Goal: Check status: Check status

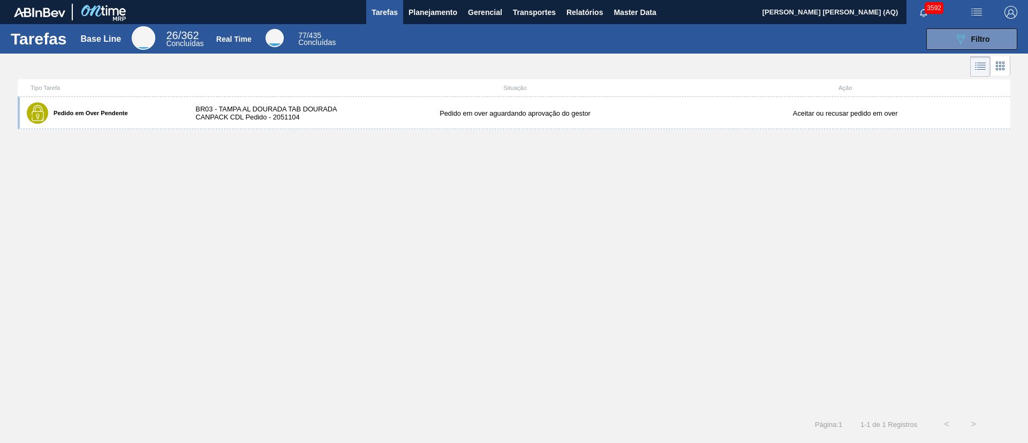
drag, startPoint x: 410, startPoint y: 103, endPoint x: 423, endPoint y: 135, distance: 34.8
click at [410, 104] on div "Pedido em Over Pendente BR03 - TAMPA AL DOURADA TAB DOURADA CANPACK CDL Pedido …" at bounding box center [514, 113] width 992 height 32
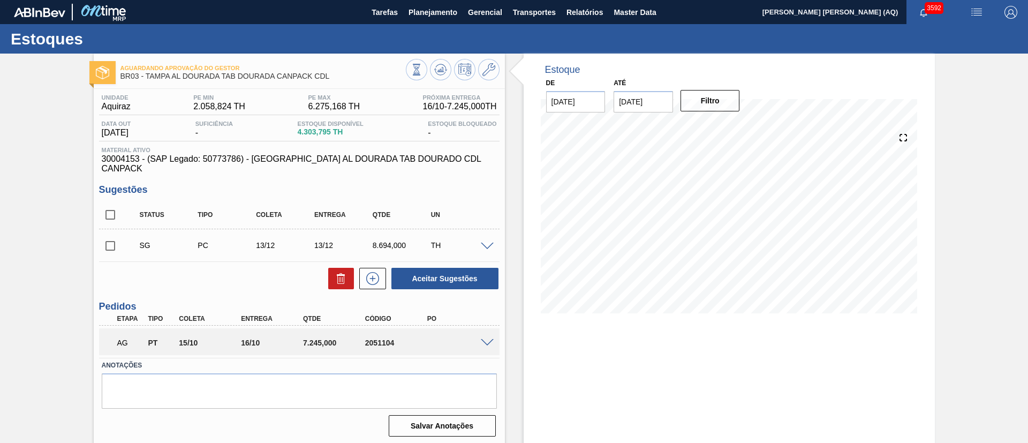
click at [488, 327] on span at bounding box center [487, 343] width 13 height 8
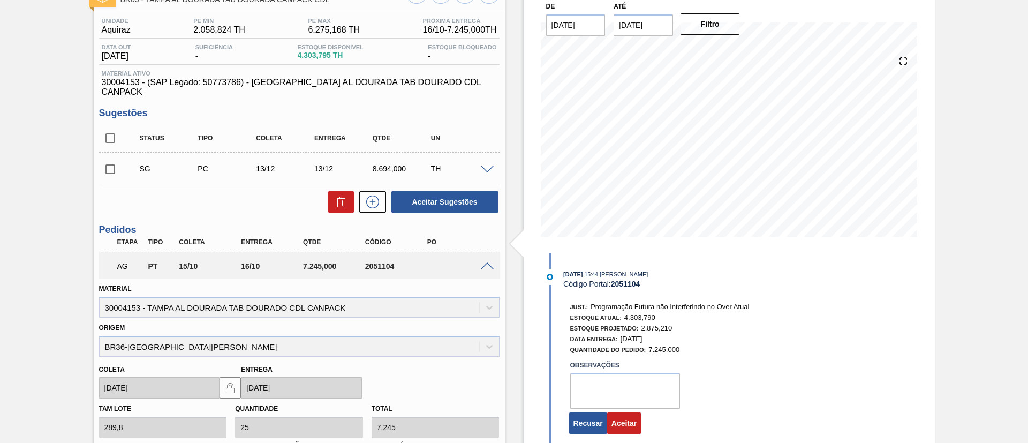
scroll to position [161, 0]
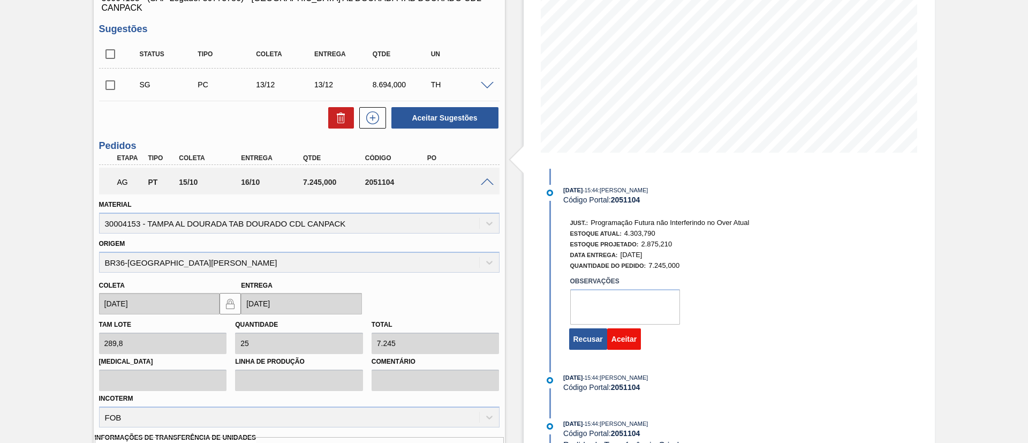
click at [626, 327] on button "Aceitar" at bounding box center [624, 338] width 34 height 21
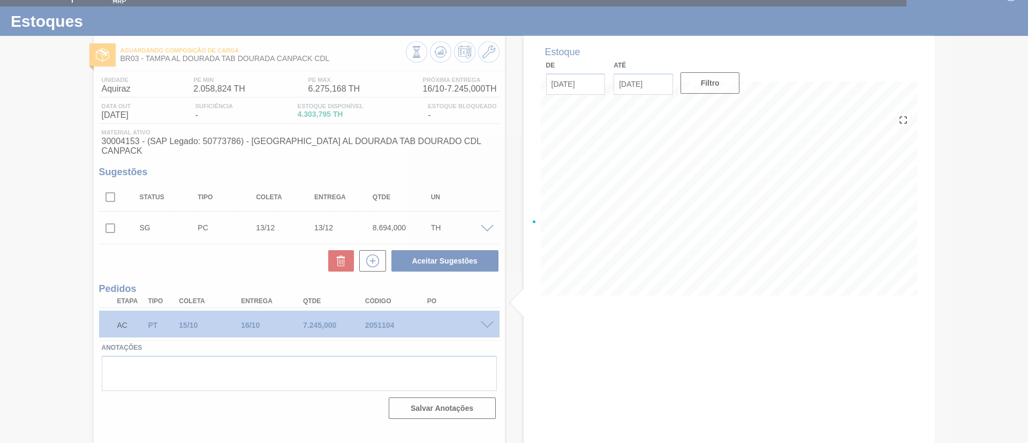
scroll to position [18, 0]
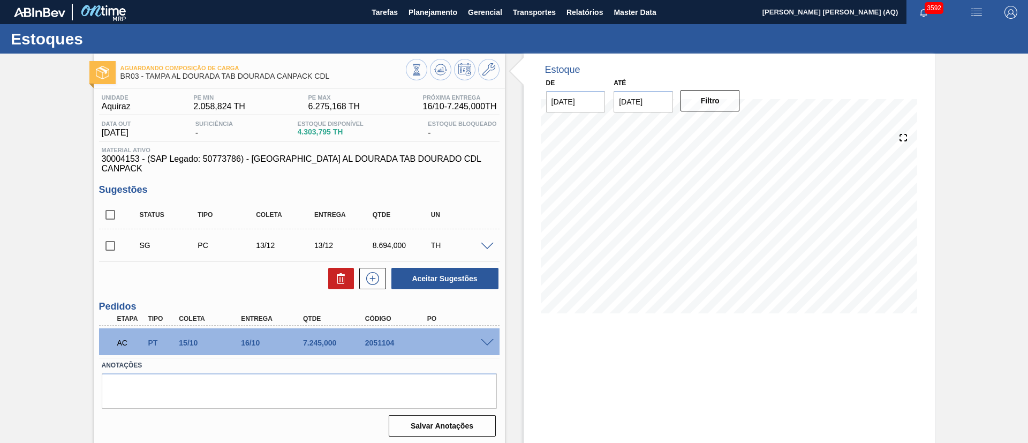
click at [49, 153] on div "Aguardando Composição de Carga BR03 - [GEOGRAPHIC_DATA] AL DOURADA TAB DOURADA …" at bounding box center [514, 257] width 1028 height 407
click at [437, 1] on button "Planejamento" at bounding box center [432, 12] width 59 height 24
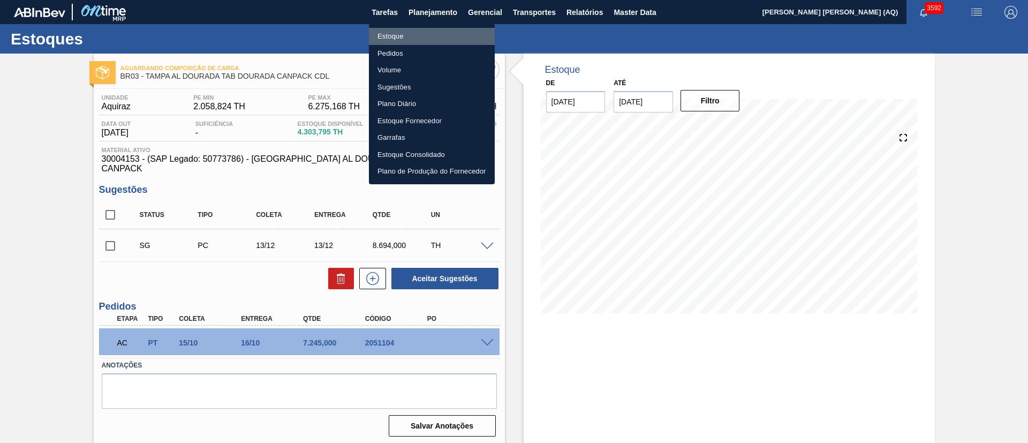
click at [420, 34] on li "Estoque" at bounding box center [432, 36] width 126 height 17
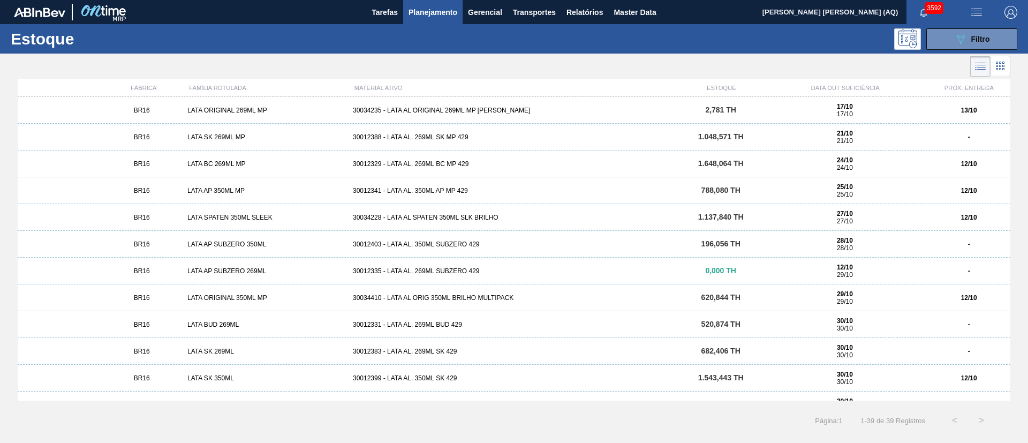
drag, startPoint x: 959, startPoint y: 41, endPoint x: 952, endPoint y: 60, distance: 20.5
click at [959, 41] on icon "089F7B8B-B2A5-4AFE-B5C0-19BA573D28AC" at bounding box center [960, 39] width 13 height 13
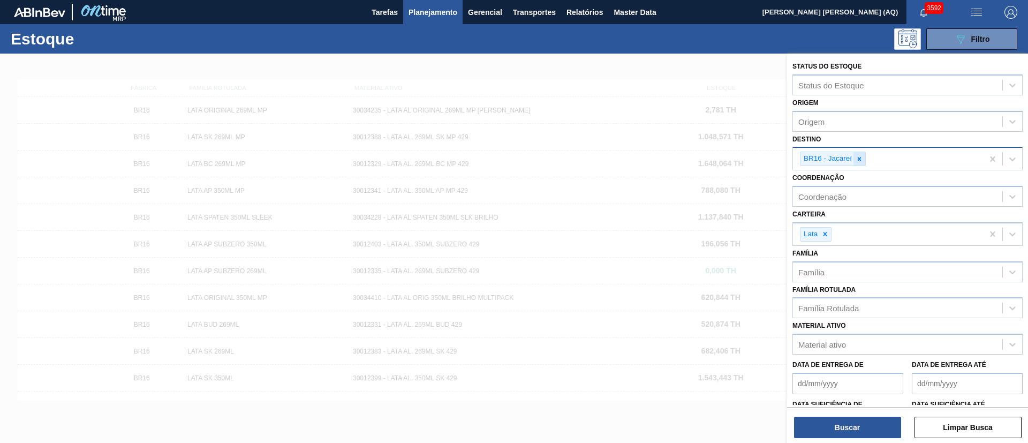
click at [859, 159] on icon at bounding box center [860, 159] width 4 height 4
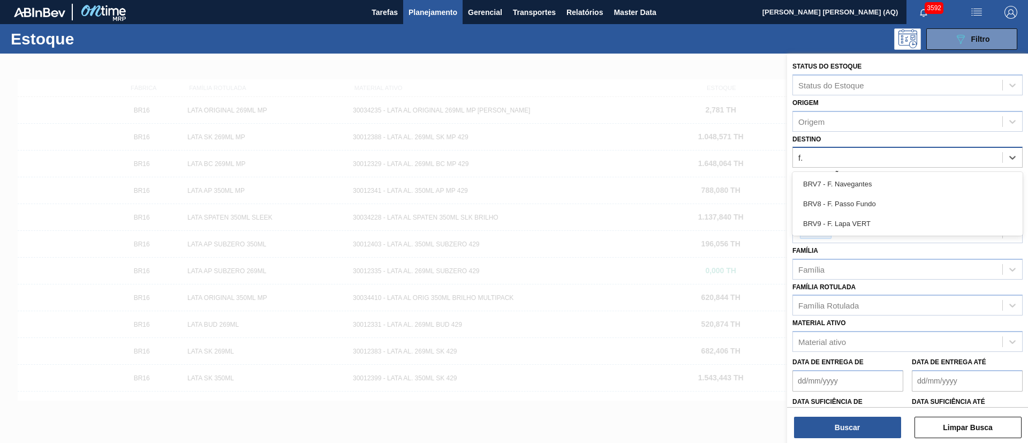
type input "f"
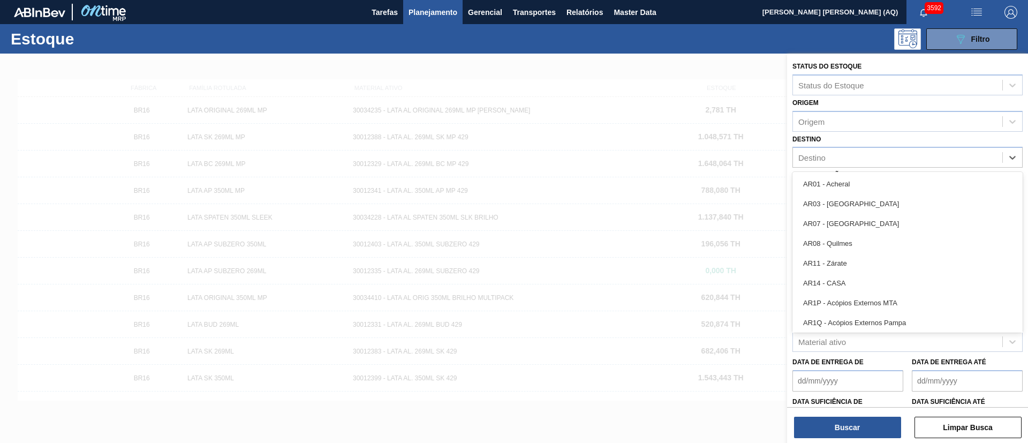
click at [909, 138] on div "Destino option , deselected. option AR01 - Acheral focused, 1 of 93. 93 results…" at bounding box center [907, 150] width 230 height 36
click at [869, 157] on div "Destino" at bounding box center [897, 158] width 209 height 16
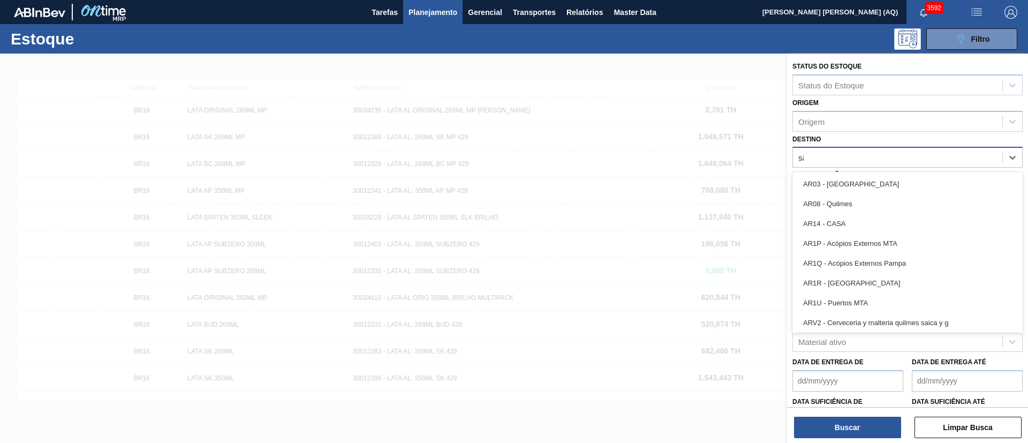
type input "são"
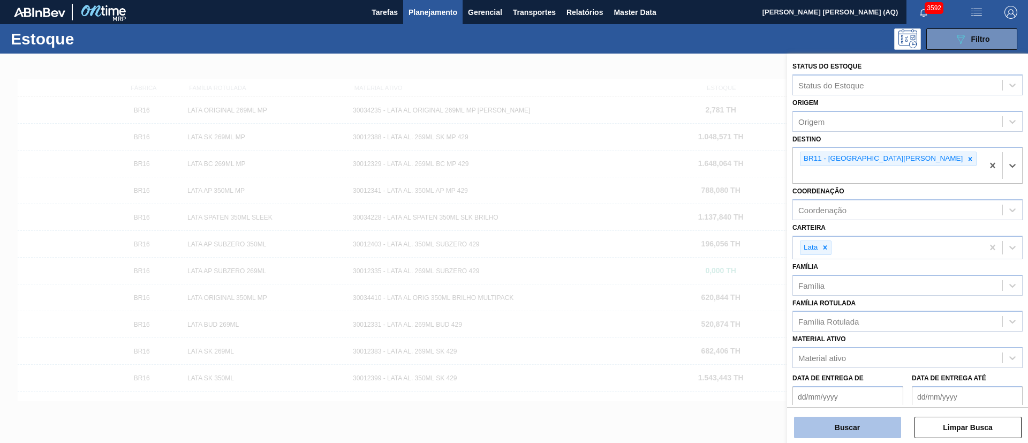
click at [826, 427] on button "Buscar" at bounding box center [847, 426] width 107 height 21
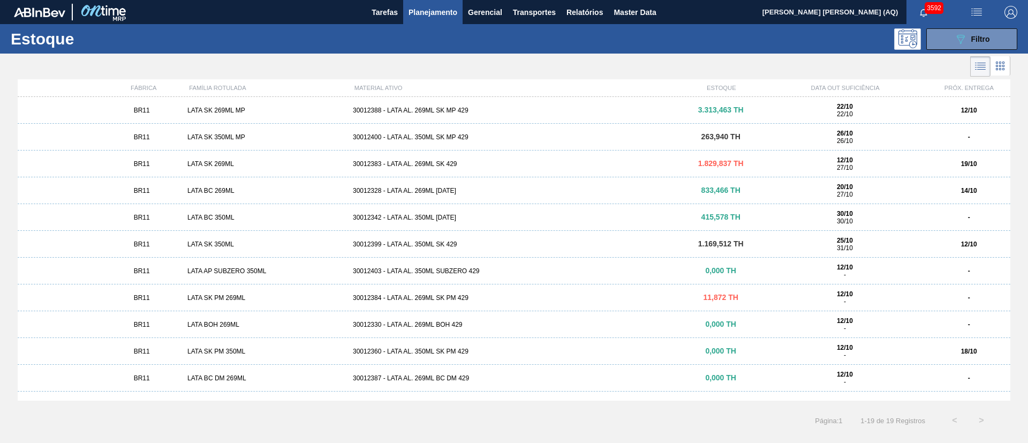
click at [995, 16] on button "button" at bounding box center [1011, 12] width 34 height 24
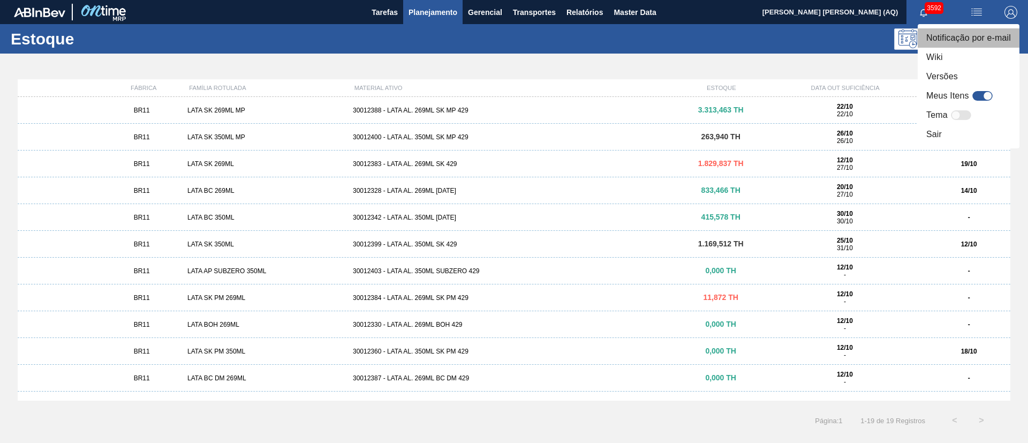
click at [988, 37] on li "Notificação por e-mail" at bounding box center [969, 37] width 102 height 19
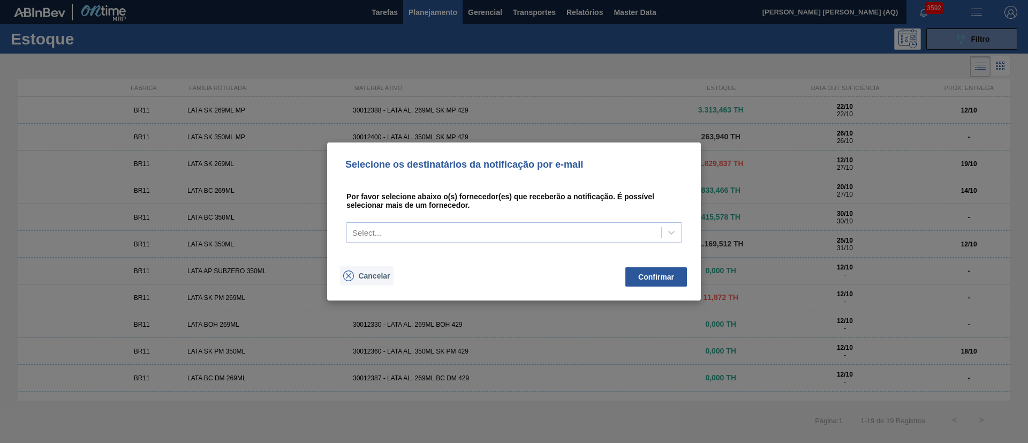
click at [362, 280] on div "Cancelar" at bounding box center [366, 275] width 47 height 11
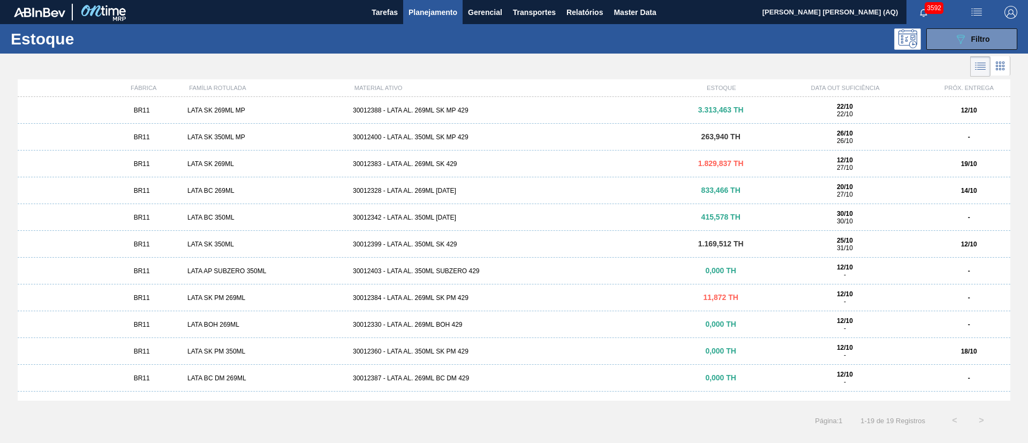
click at [975, 55] on div at bounding box center [505, 67] width 1010 height 26
click at [972, 41] on span "Filtro" at bounding box center [980, 39] width 19 height 9
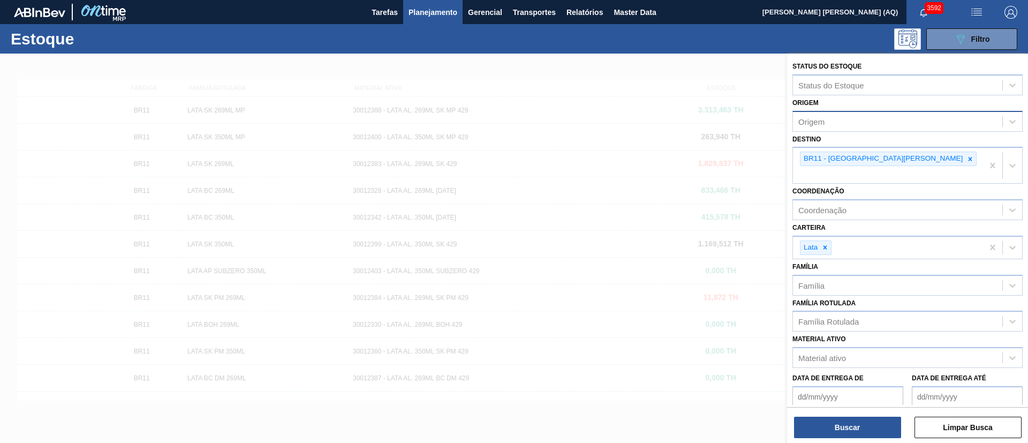
click at [857, 128] on div "Origem" at bounding box center [897, 121] width 209 height 16
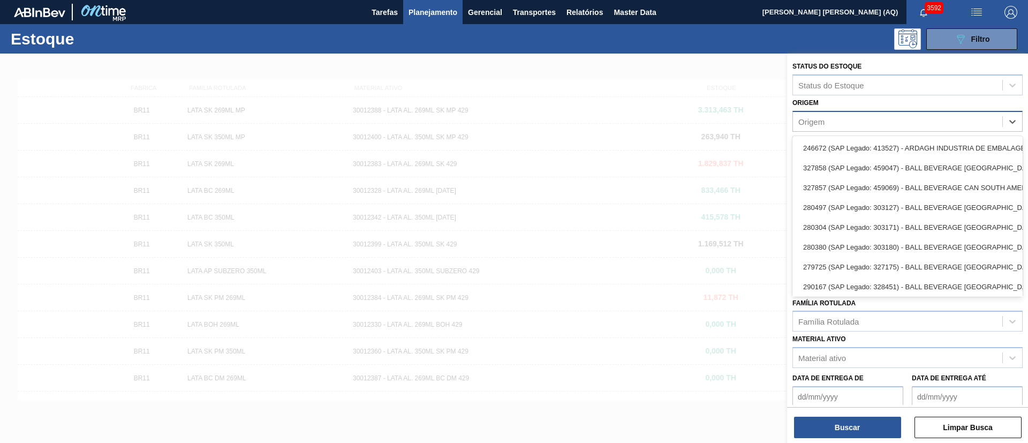
click at [857, 128] on div "Origem" at bounding box center [897, 121] width 209 height 16
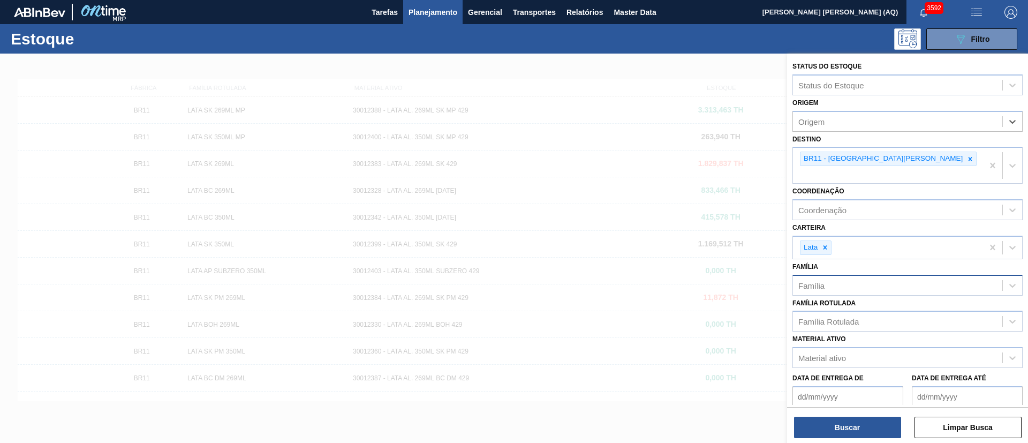
click at [864, 277] on div "Família" at bounding box center [897, 285] width 209 height 16
type input "[GEOGRAPHIC_DATA]"
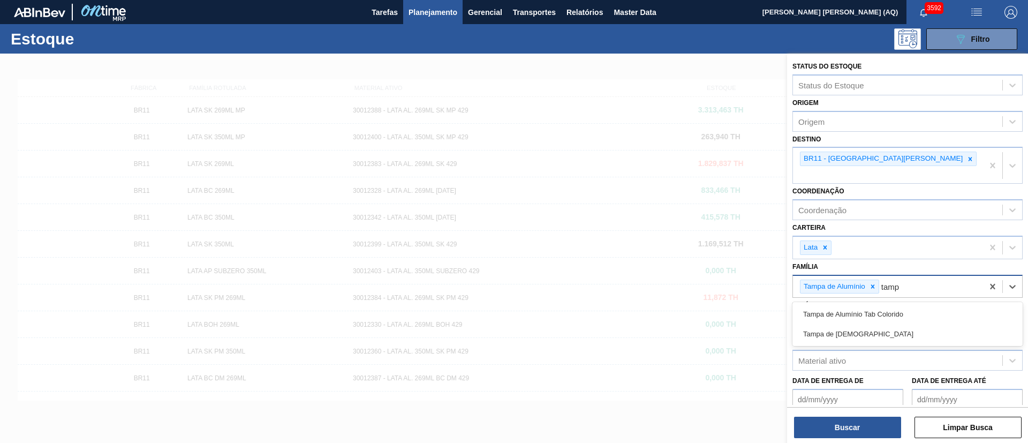
type input "[GEOGRAPHIC_DATA]"
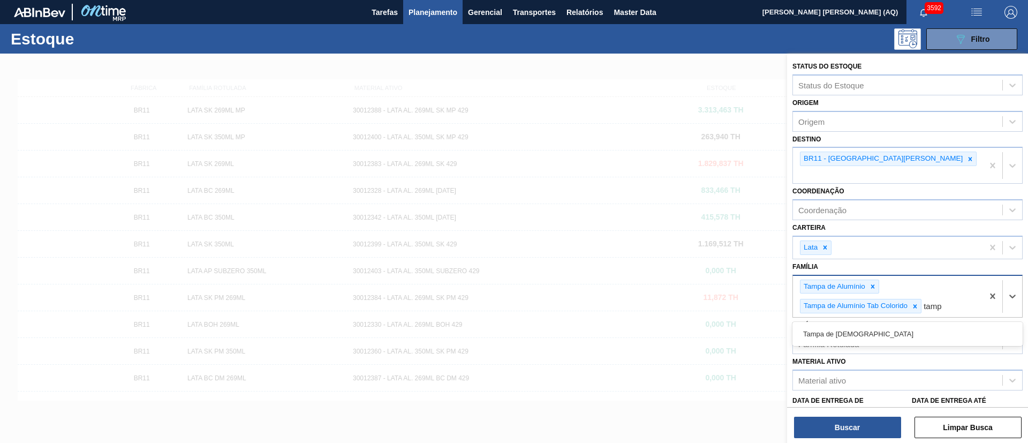
type input "[GEOGRAPHIC_DATA]"
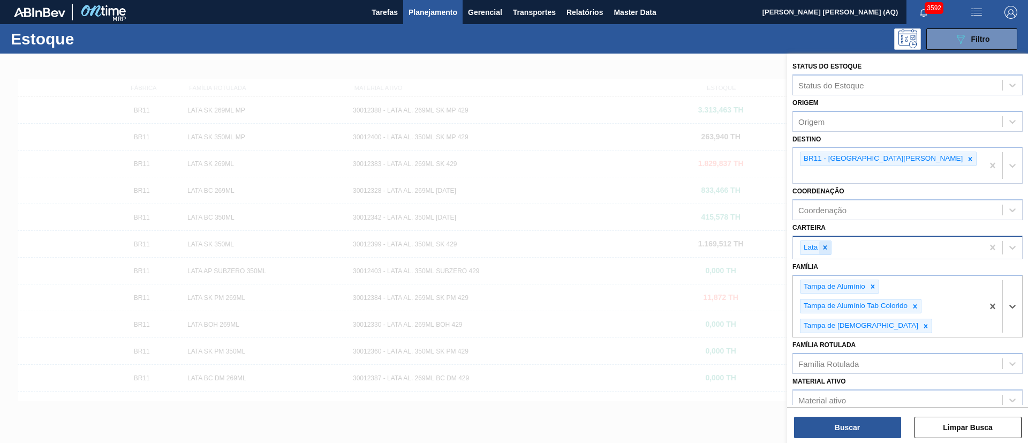
click at [827, 246] on icon at bounding box center [825, 248] width 4 height 4
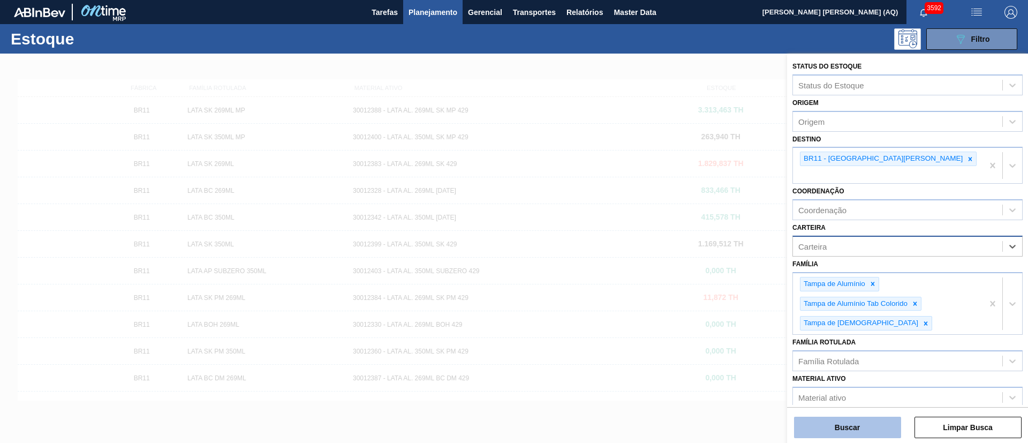
click at [861, 427] on button "Buscar" at bounding box center [847, 426] width 107 height 21
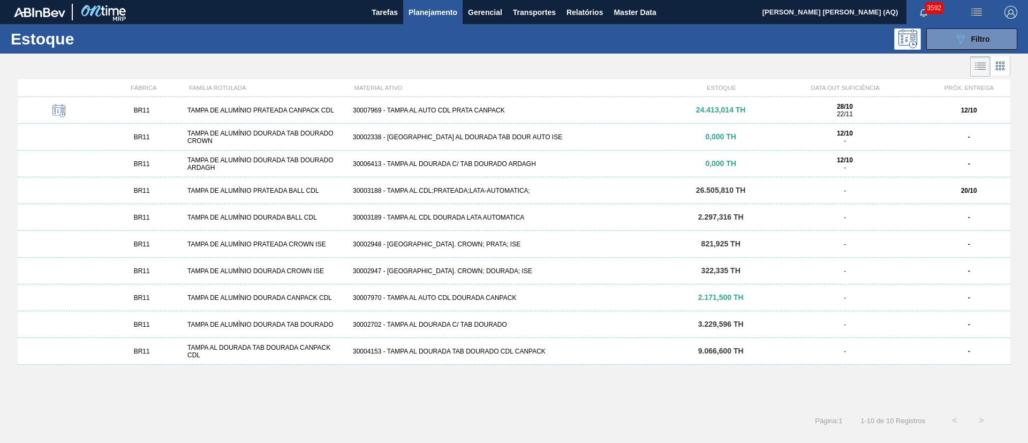
click at [514, 104] on div "BR11 TAMPA DE ALUMÍNIO PRATEADA CANPACK CDL 30007969 - TAMPA AL AUTO CDL PRATA …" at bounding box center [514, 110] width 992 height 27
click at [511, 191] on div "30003188 - TAMPA AL.CDL;PRATEADA;LATA-AUTOMATICA;" at bounding box center [513, 190] width 331 height 7
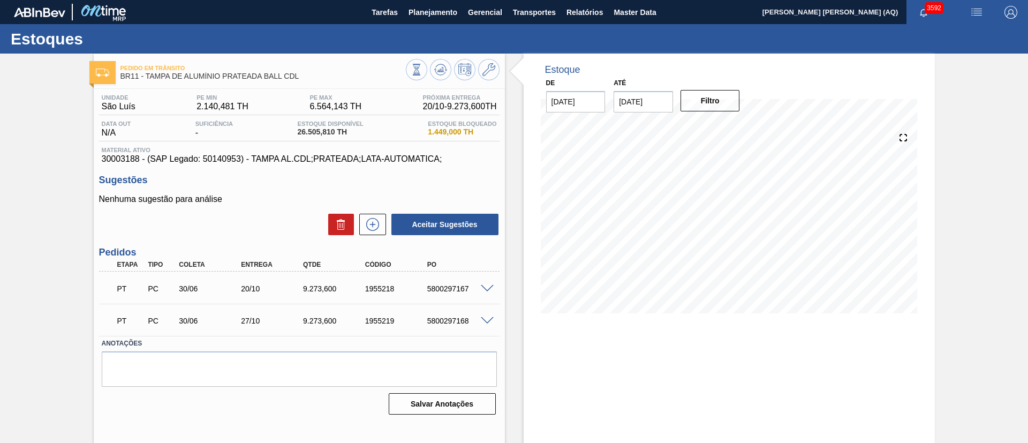
click at [51, 194] on div "Pedido [PERSON_NAME] BR11 - [GEOGRAPHIC_DATA] DE ALUMÍNIO PRATEADA BALL CDL Uni…" at bounding box center [514, 257] width 1028 height 407
click at [421, 5] on button "Planejamento" at bounding box center [432, 12] width 59 height 24
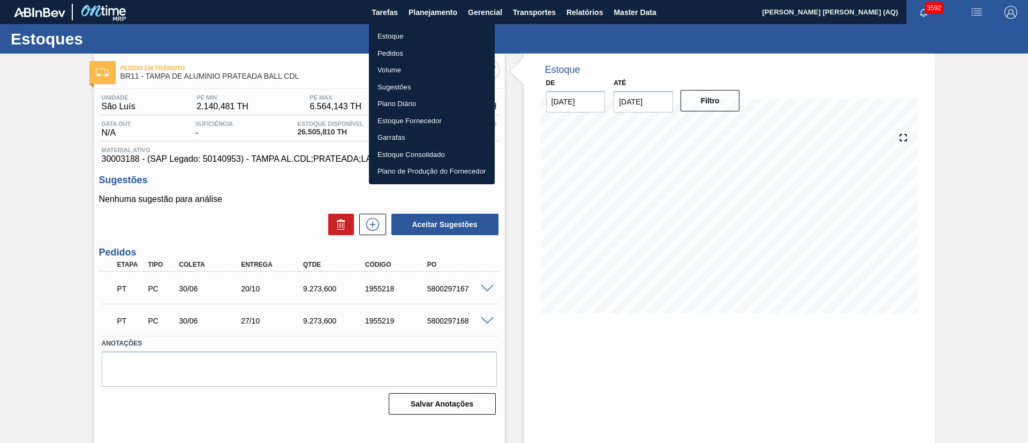
click at [376, 37] on li "Estoque" at bounding box center [432, 36] width 126 height 17
